Goal: Information Seeking & Learning: Learn about a topic

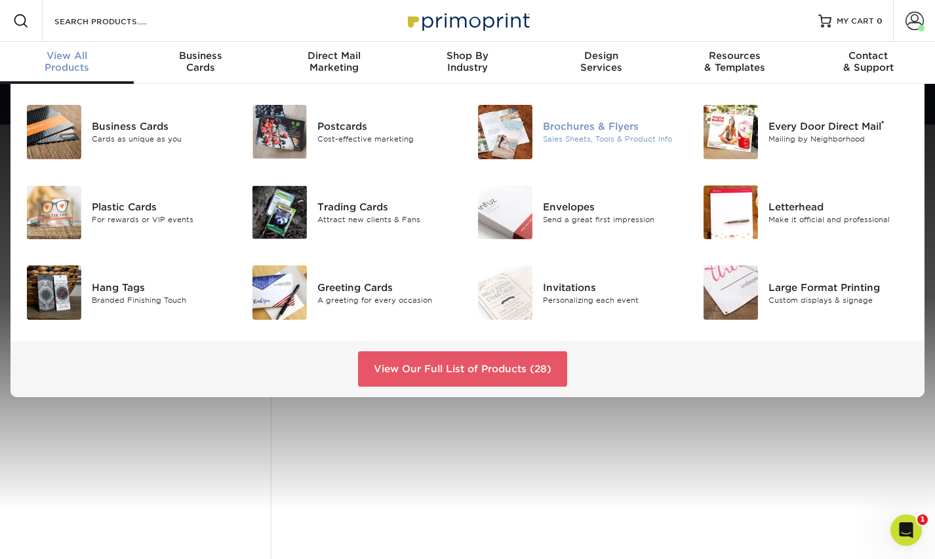
click at [498, 129] on img at bounding box center [505, 132] width 54 height 54
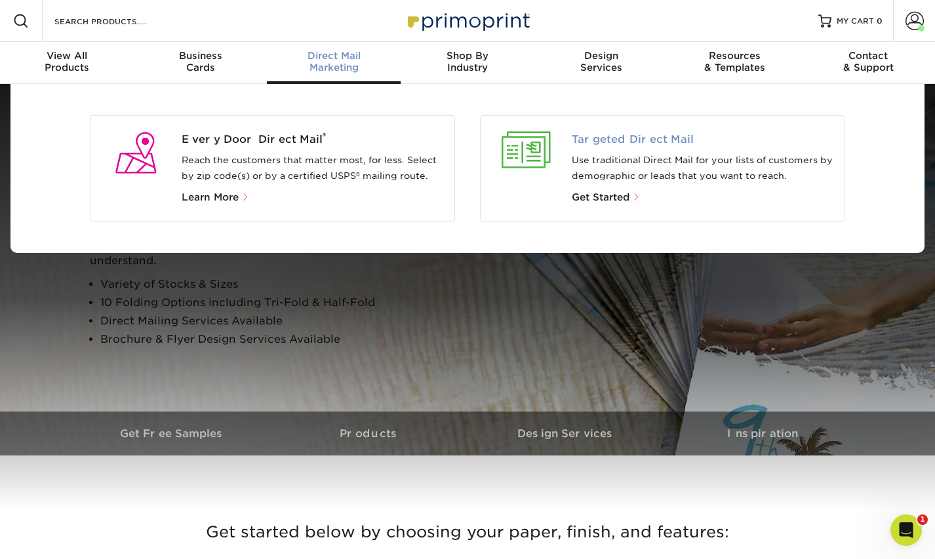
click at [632, 139] on span "Targeted Direct Mail" at bounding box center [702, 140] width 263 height 16
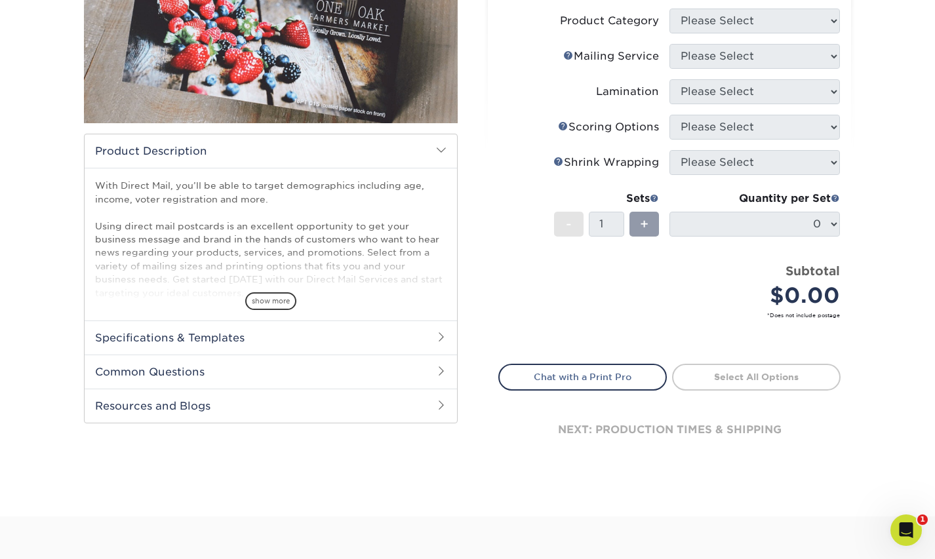
scroll to position [267, 0]
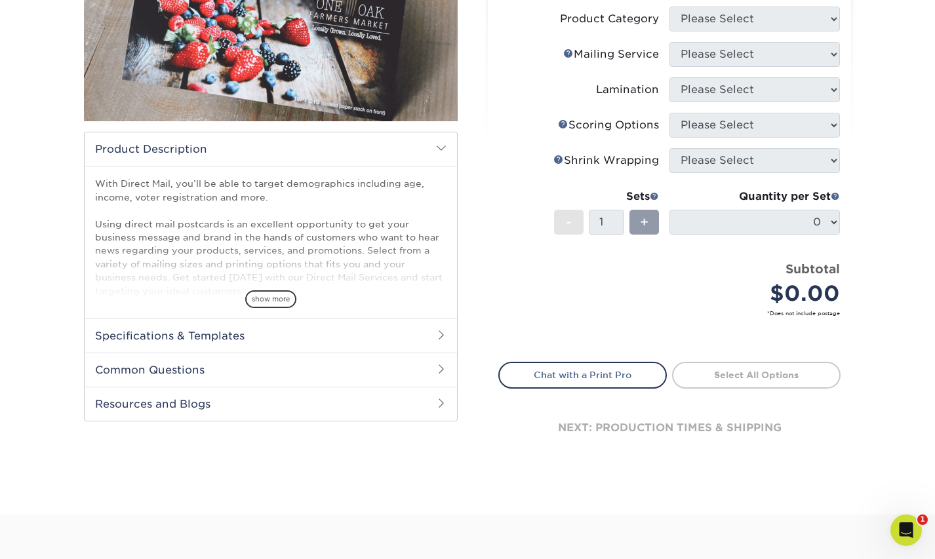
click at [128, 401] on h2 "Resources and Blogs" at bounding box center [271, 404] width 372 height 34
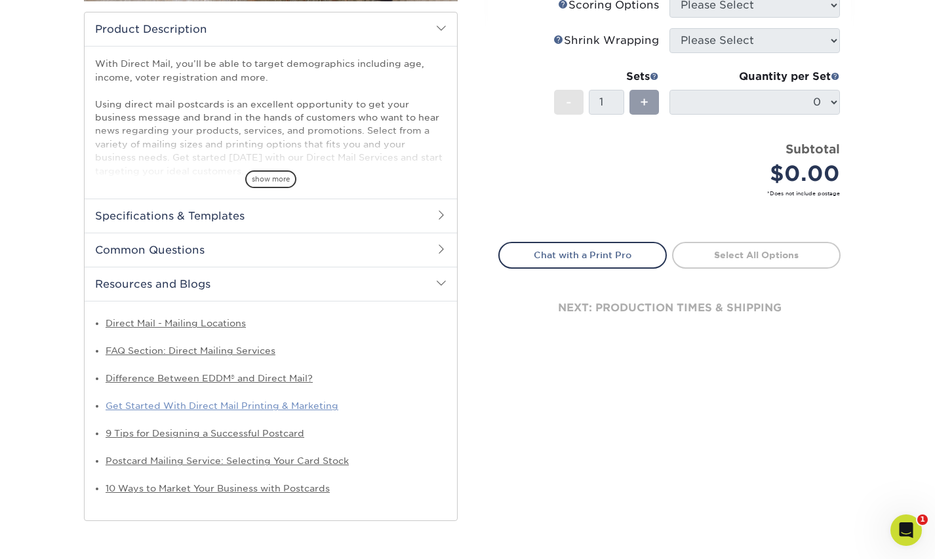
scroll to position [394, 0]
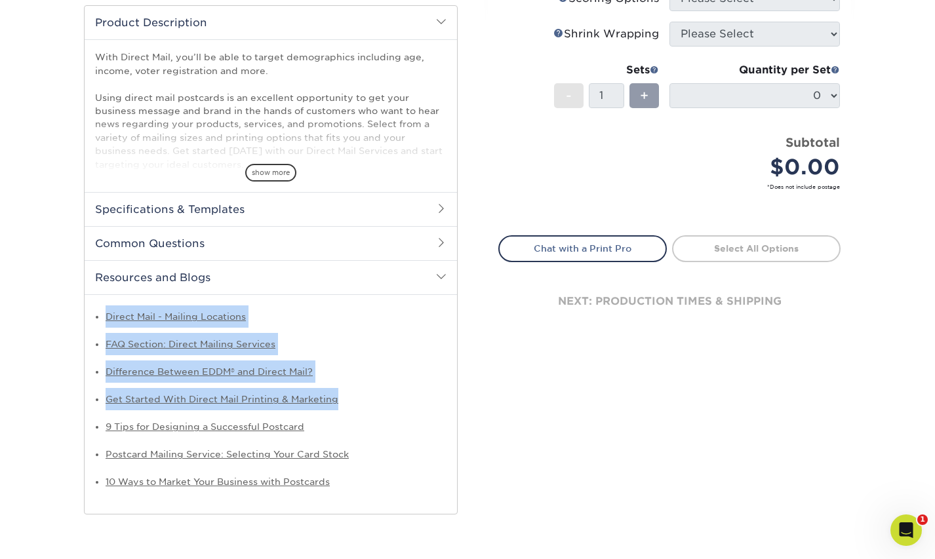
drag, startPoint x: 90, startPoint y: 319, endPoint x: 371, endPoint y: 411, distance: 295.7
click at [371, 411] on div "Products Postcards Direct Mail Postcards show more Starting at $" at bounding box center [270, 115] width 393 height 798
copy ul "Direct Mail - Mailing Locations FAQ Section: Direct Mailing Services Difference…"
